Goal: Find contact information: Find contact information

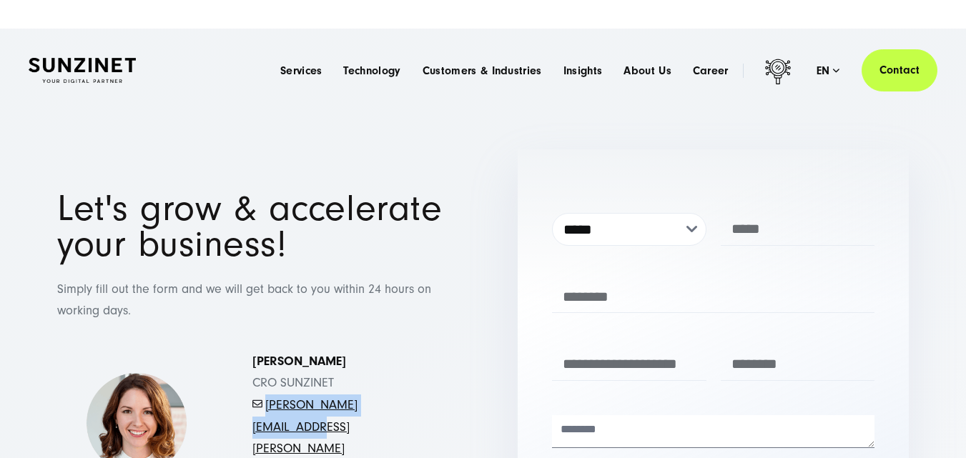
drag, startPoint x: 427, startPoint y: 423, endPoint x: 249, endPoint y: 425, distance: 178.7
click at [249, 425] on div "Simona Mayer CRO SUNZINET - mayer.simona@sunzinet.com" at bounding box center [336, 417] width 224 height 132
copy link "mayer.simona@sunzinet.co"
